Goal: Check status: Check status

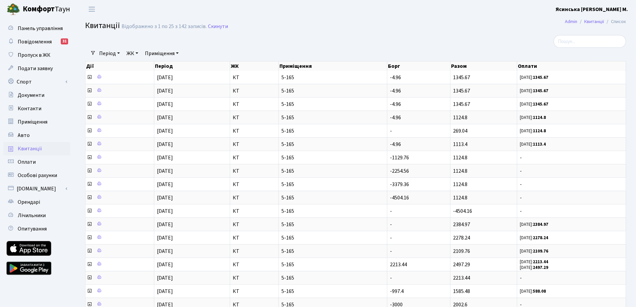
select select "25"
click at [32, 162] on span "Оплати" at bounding box center [27, 161] width 18 height 7
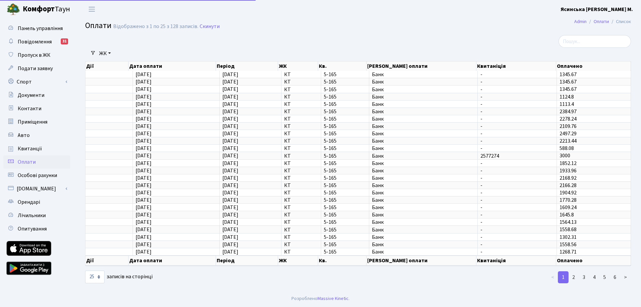
select select "25"
click at [29, 148] on span "Квитанції" at bounding box center [30, 148] width 24 height 7
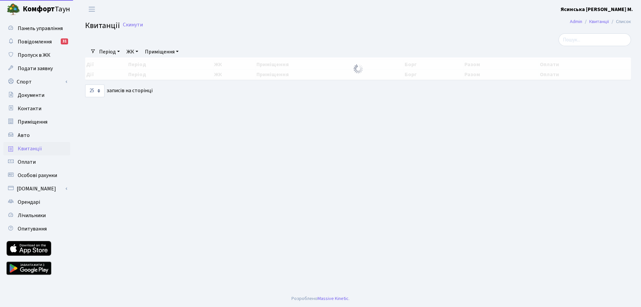
select select "25"
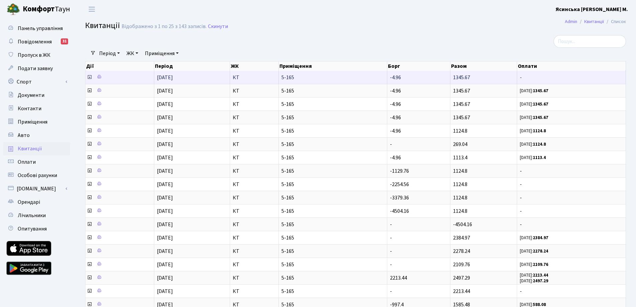
click at [88, 76] on icon at bounding box center [89, 76] width 5 height 5
